Goal: Task Accomplishment & Management: Complete application form

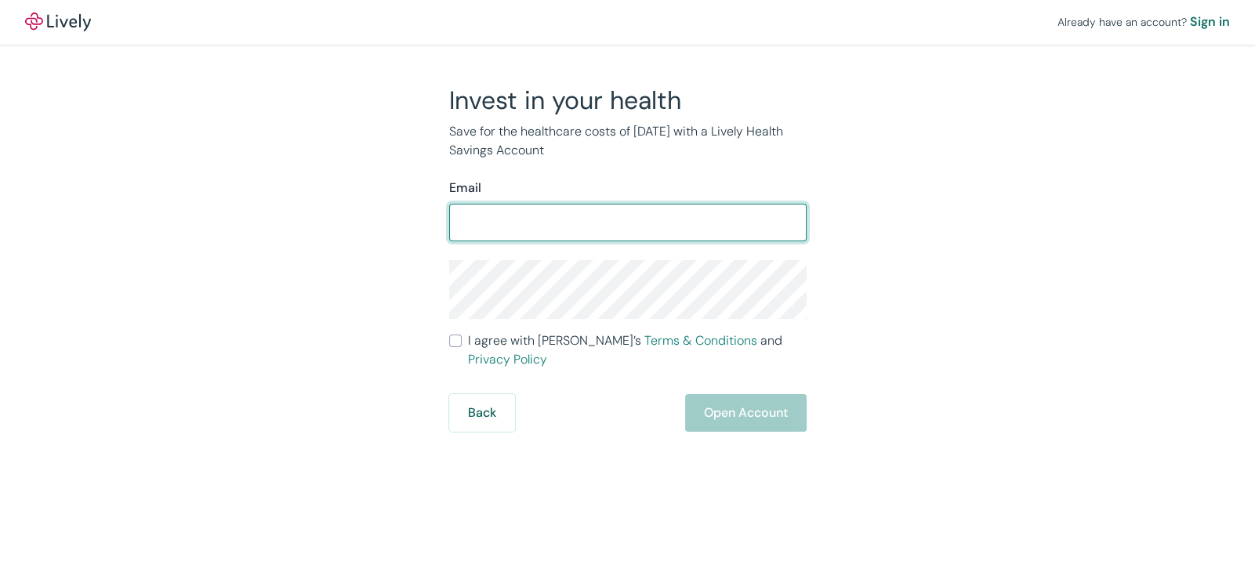
click at [618, 216] on input "Email" at bounding box center [627, 222] width 357 height 31
type input "[EMAIL_ADDRESS][DOMAIN_NAME]"
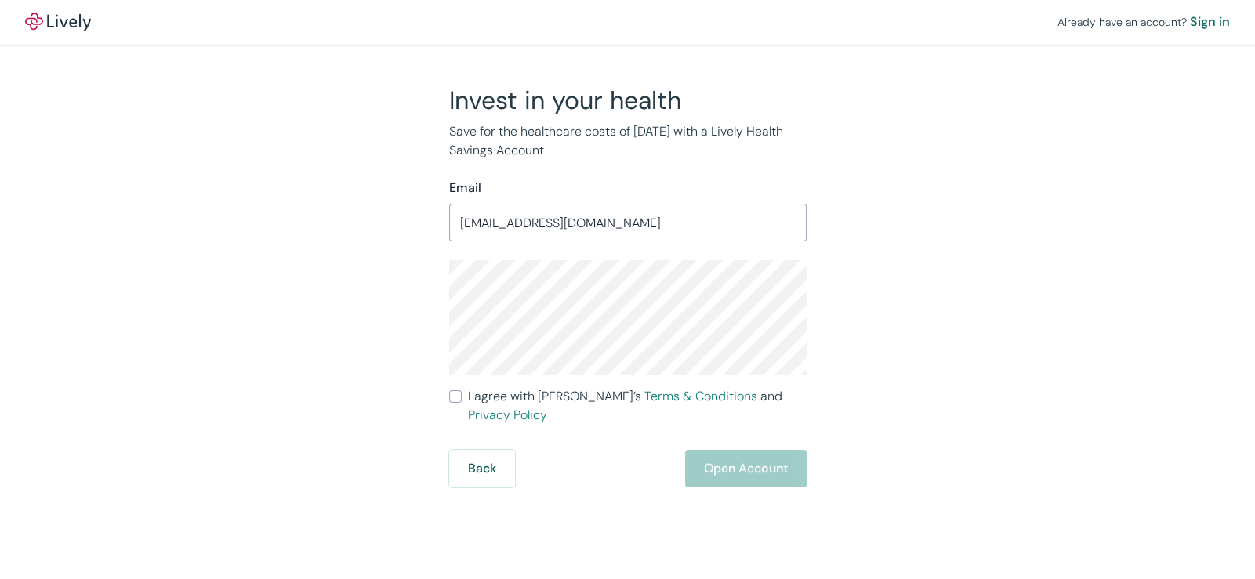
click at [462, 395] on label "I agree with Lively’s Terms & Conditions and Privacy Policy" at bounding box center [627, 406] width 357 height 38
click at [462, 395] on input "I agree with Lively’s Terms & Conditions and Privacy Policy" at bounding box center [455, 396] width 13 height 13
checkbox input "true"
click at [763, 450] on div "Back Open Account" at bounding box center [627, 469] width 357 height 38
click at [760, 454] on div "Back Open Account" at bounding box center [627, 469] width 357 height 38
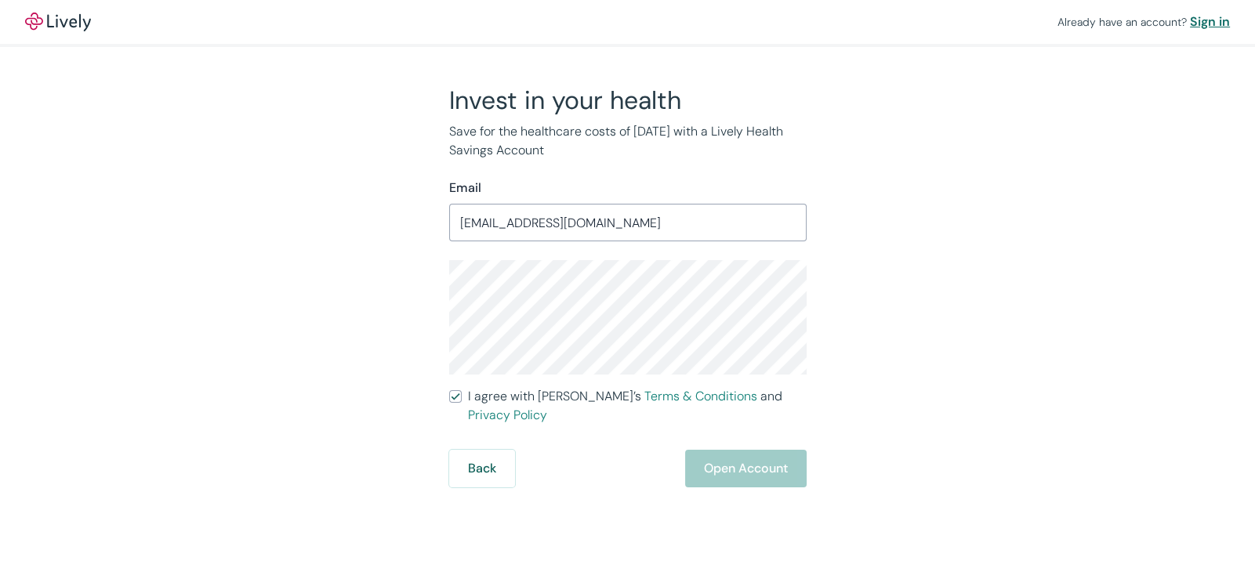
click at [1219, 23] on div "Sign in" at bounding box center [1210, 22] width 40 height 19
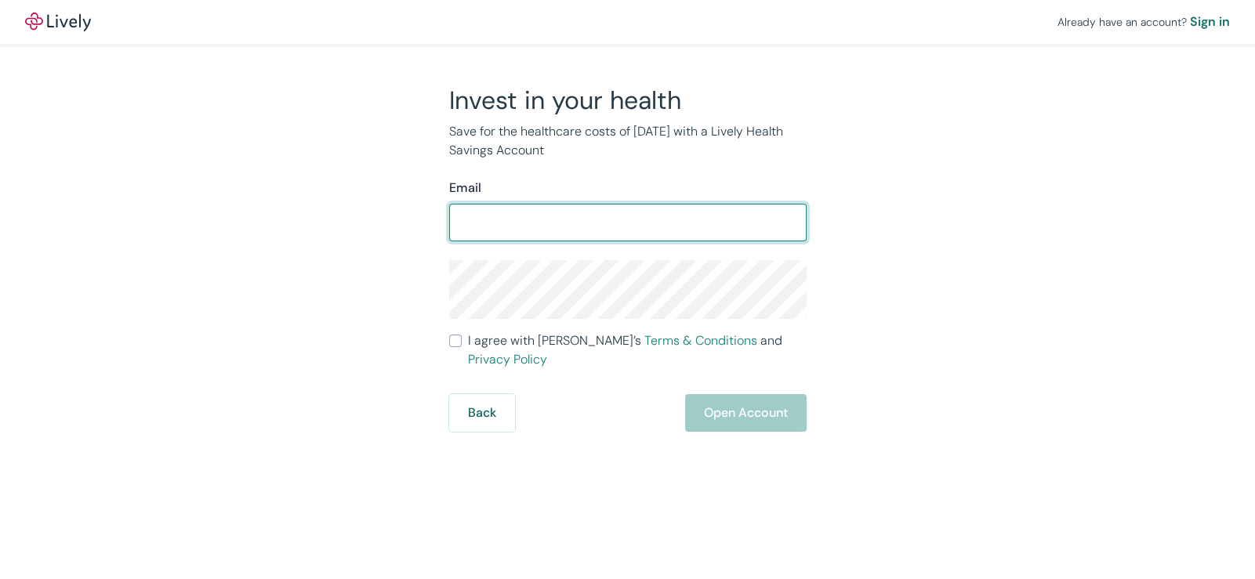
click at [513, 216] on input "Email" at bounding box center [627, 222] width 357 height 31
type input "[EMAIL_ADDRESS][DOMAIN_NAME]"
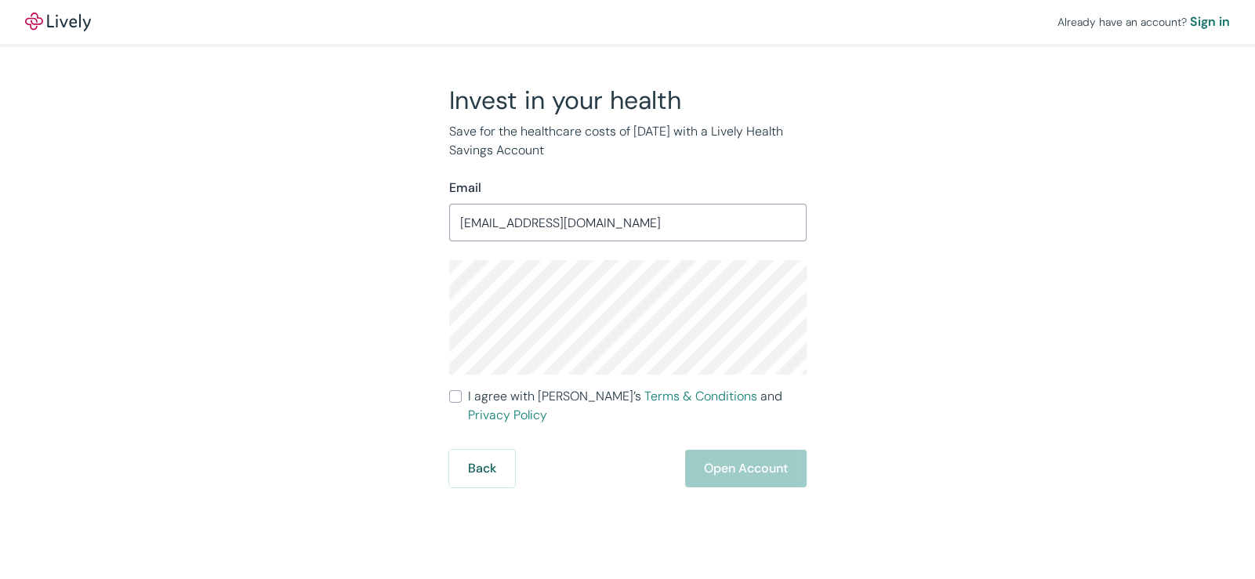
click at [732, 451] on div "Back Open Account" at bounding box center [627, 469] width 357 height 38
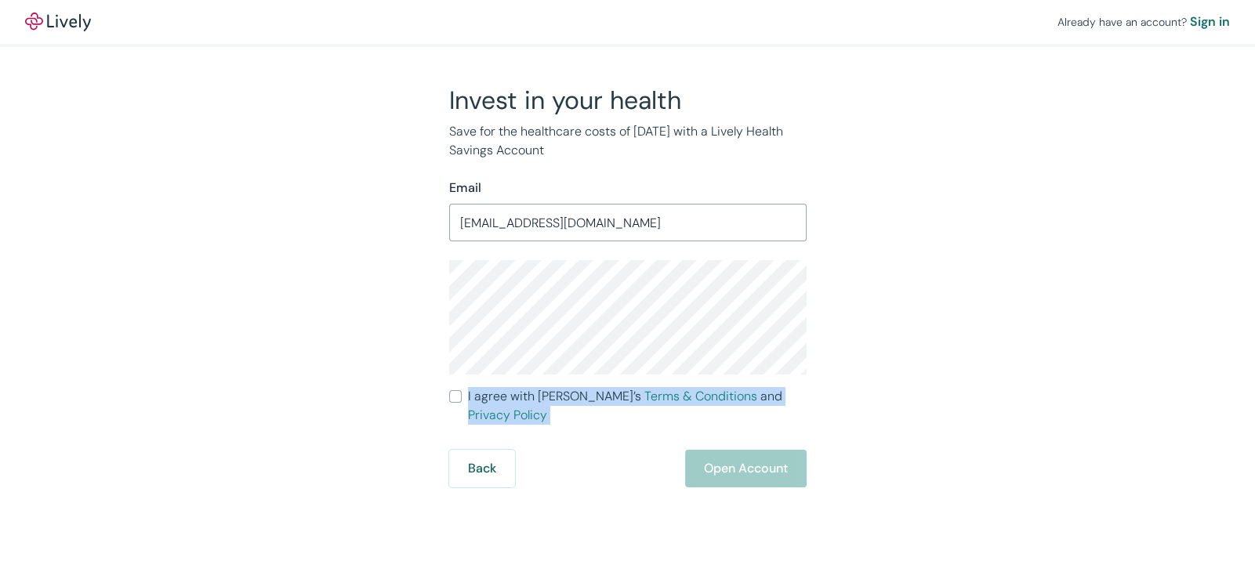
click at [732, 451] on div "Back Open Account" at bounding box center [627, 469] width 357 height 38
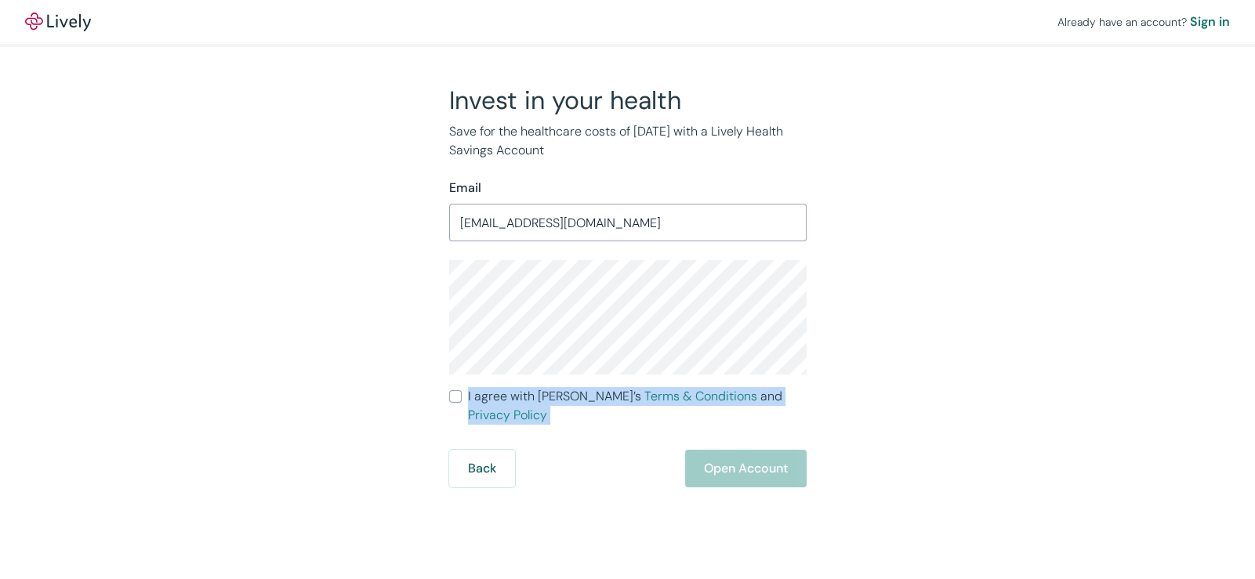
click at [732, 451] on div "Back Open Account" at bounding box center [627, 469] width 357 height 38
click at [452, 401] on input "I agree with Lively’s Terms & Conditions and Privacy Policy" at bounding box center [455, 396] width 13 height 13
checkbox input "true"
click at [751, 464] on div "Back Open Account" at bounding box center [627, 469] width 357 height 38
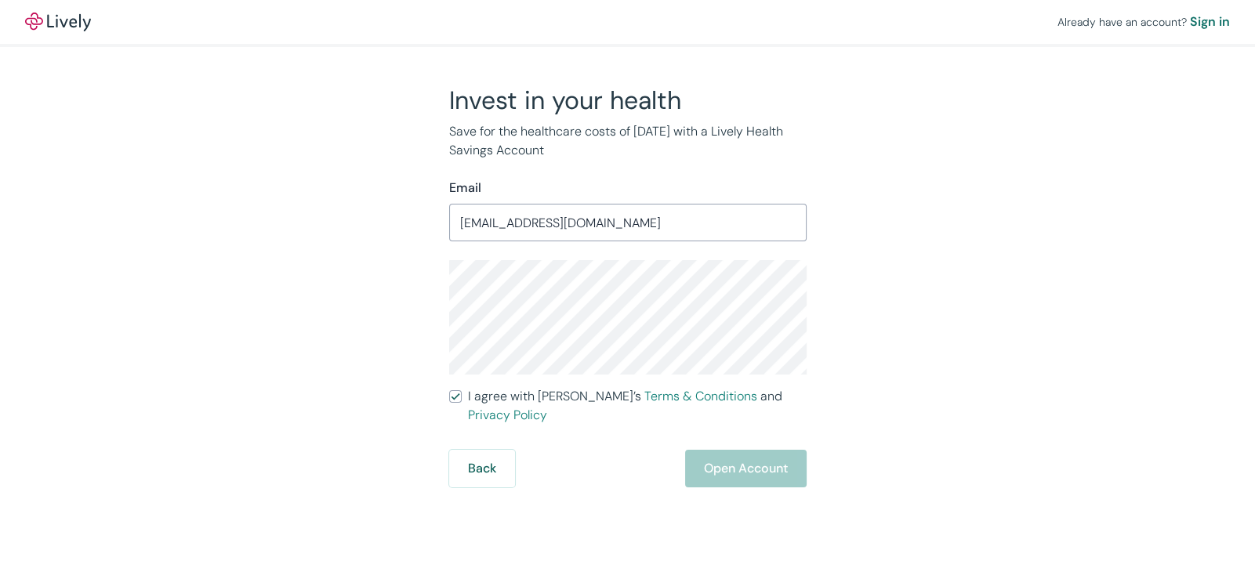
click at [751, 464] on div "Back Open Account" at bounding box center [627, 469] width 357 height 38
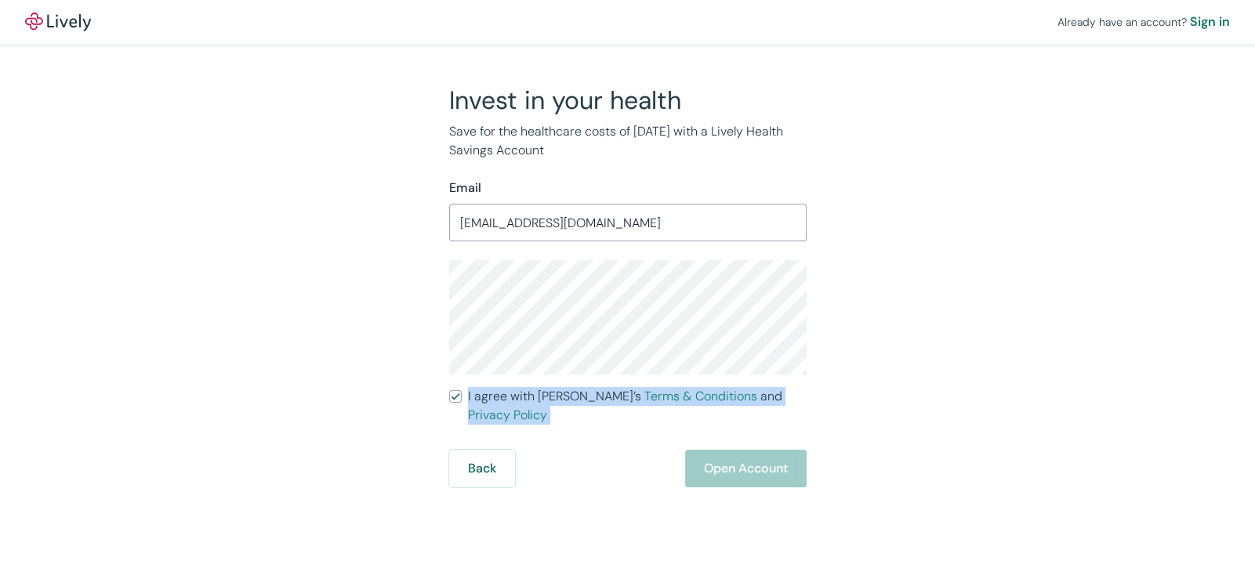
click at [751, 464] on div "Back Open Account" at bounding box center [627, 469] width 357 height 38
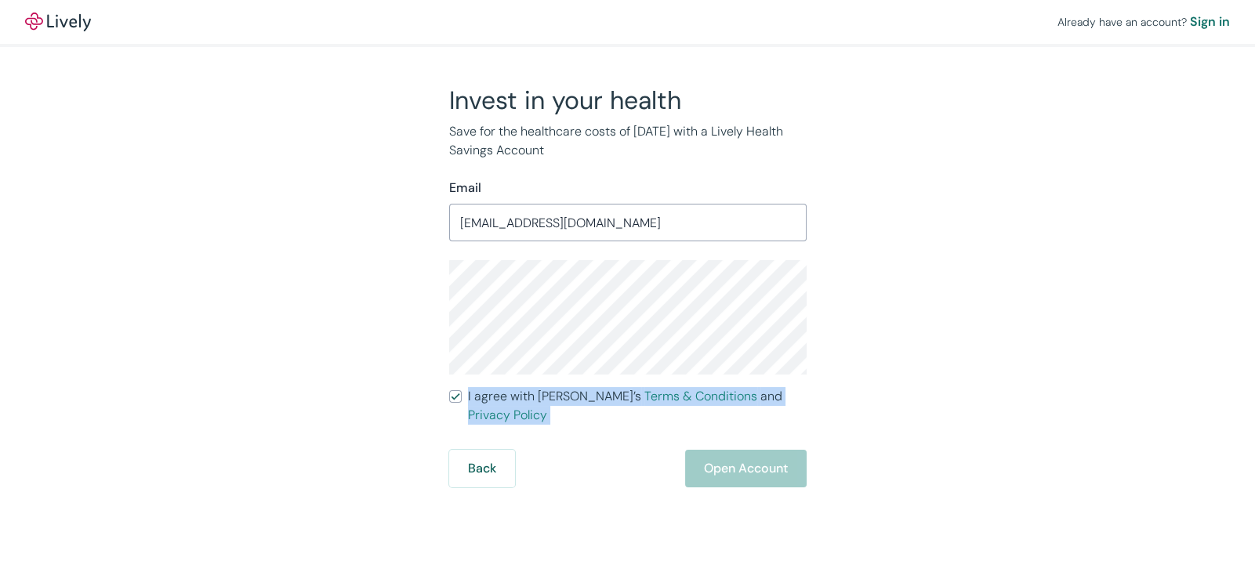
click at [751, 464] on div "Back Open Account" at bounding box center [627, 469] width 357 height 38
